Goal: Download file/media

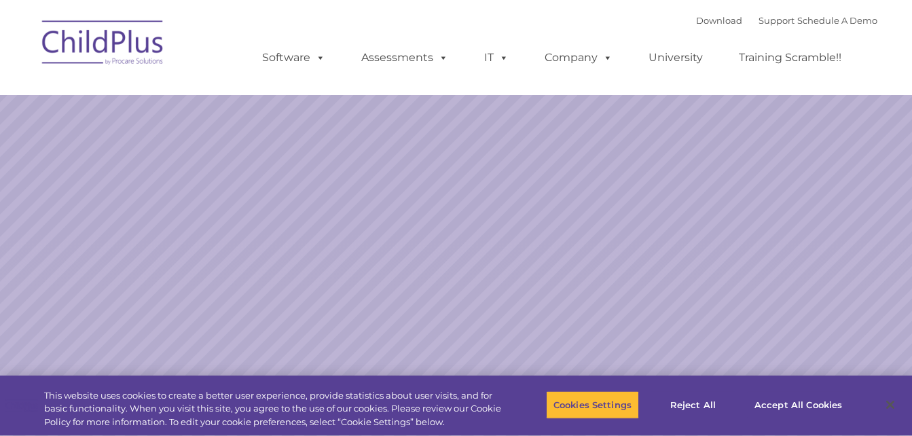
select select "MEDIUM"
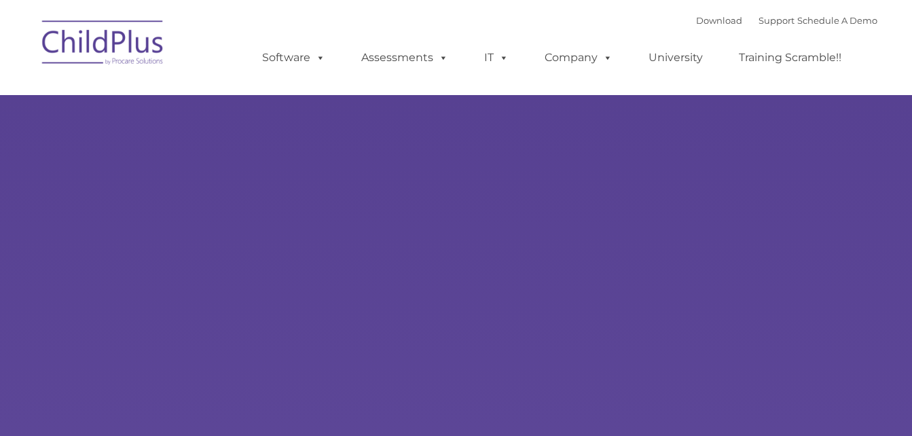
type input ""
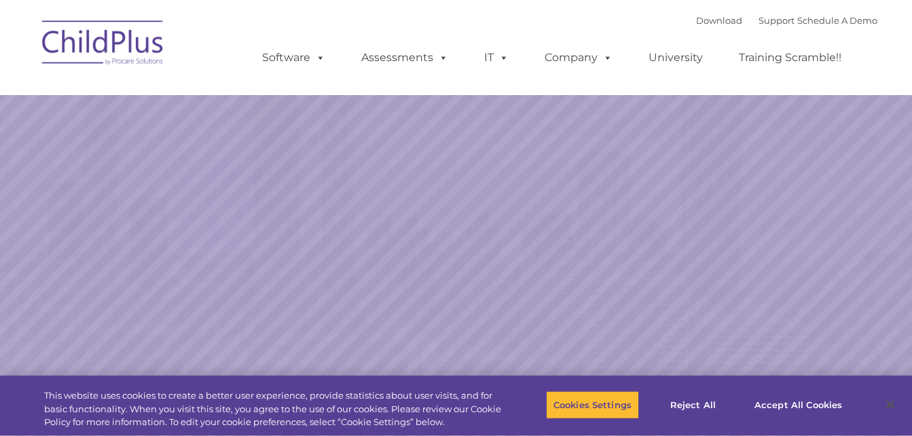
select select "MEDIUM"
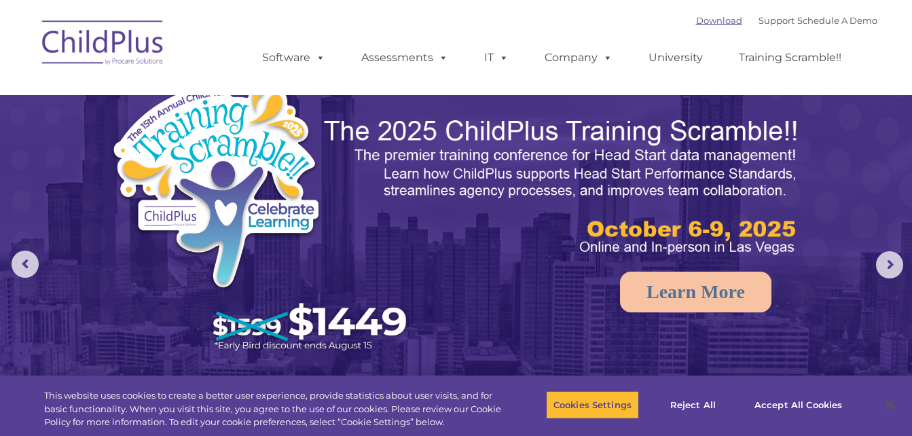
click at [712, 22] on link "Download" at bounding box center [719, 20] width 46 height 11
